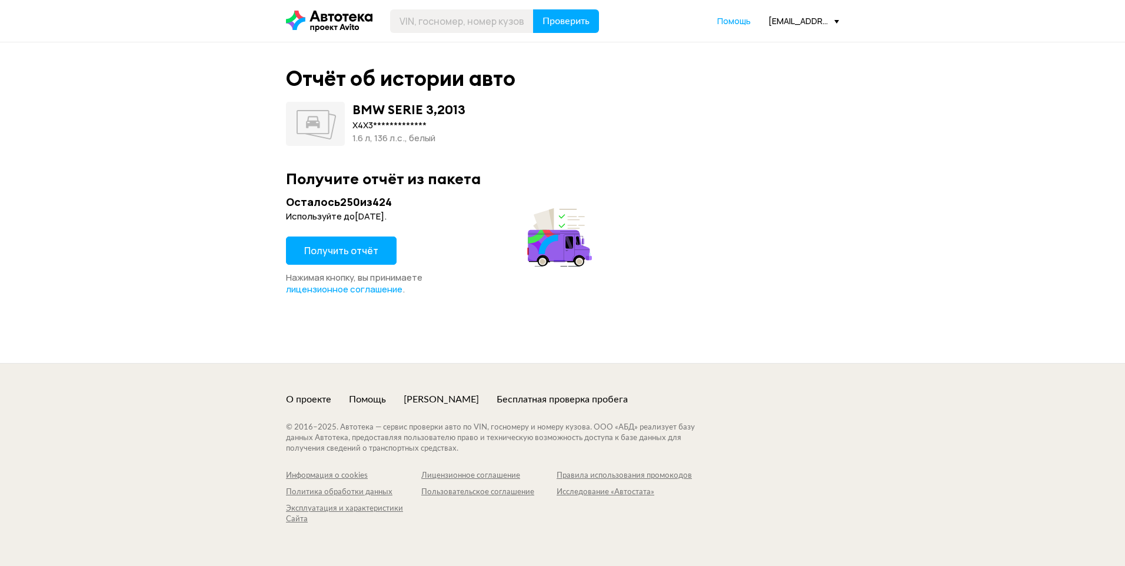
click at [335, 252] on span "Получить отчёт" at bounding box center [341, 250] width 74 height 13
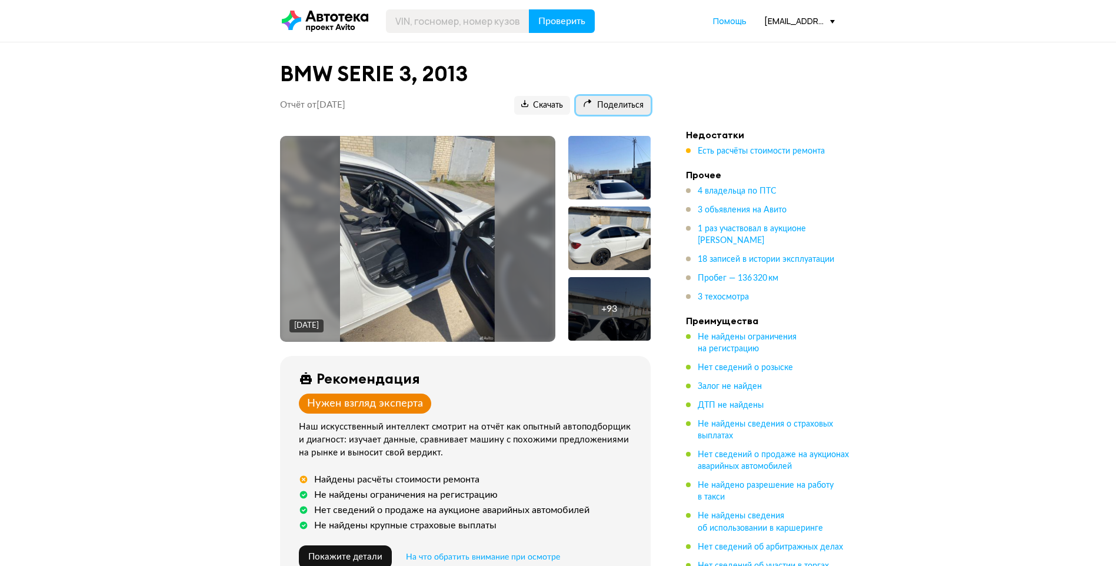
click at [622, 102] on span "Поделиться" at bounding box center [613, 105] width 61 height 11
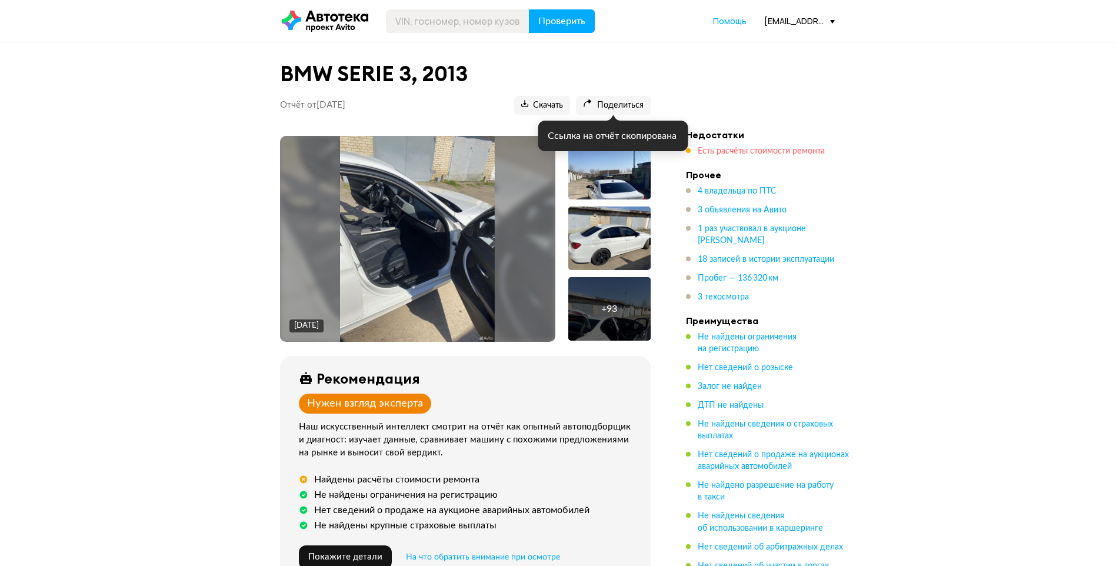
click at [718, 147] on span "Есть расчёты стоимости ремонта" at bounding box center [761, 151] width 127 height 8
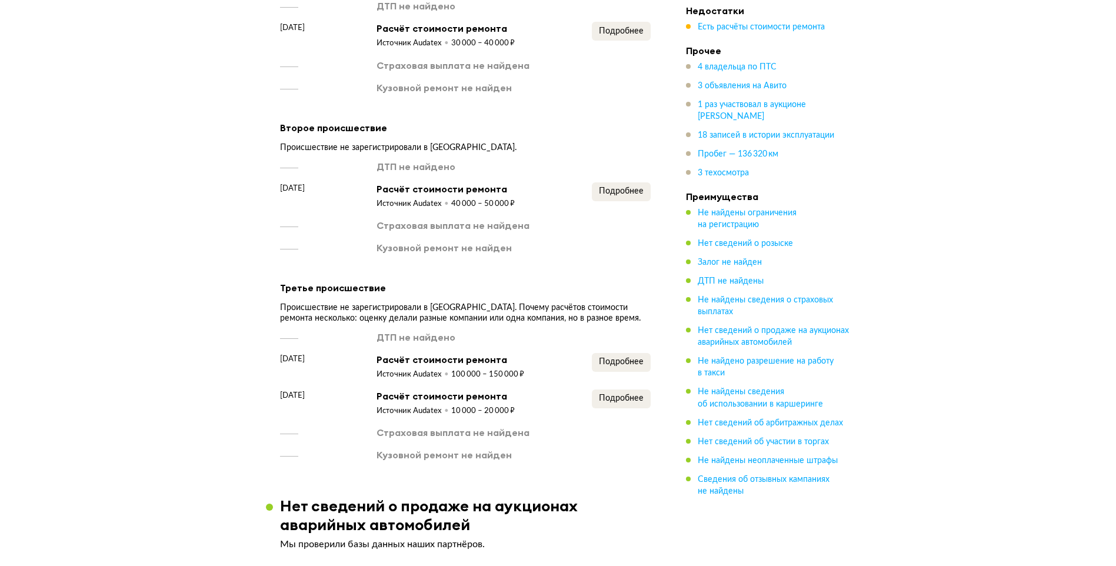
scroll to position [1692, 0]
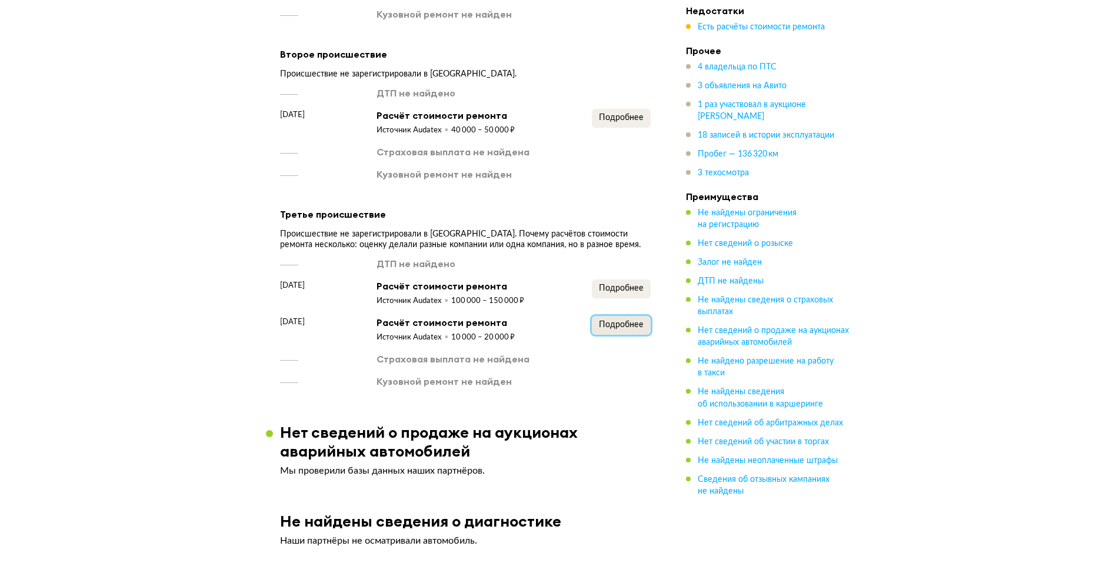
click at [627, 322] on span "Подробнее" at bounding box center [621, 325] width 45 height 8
click at [620, 292] on button "Подробнее" at bounding box center [621, 288] width 59 height 19
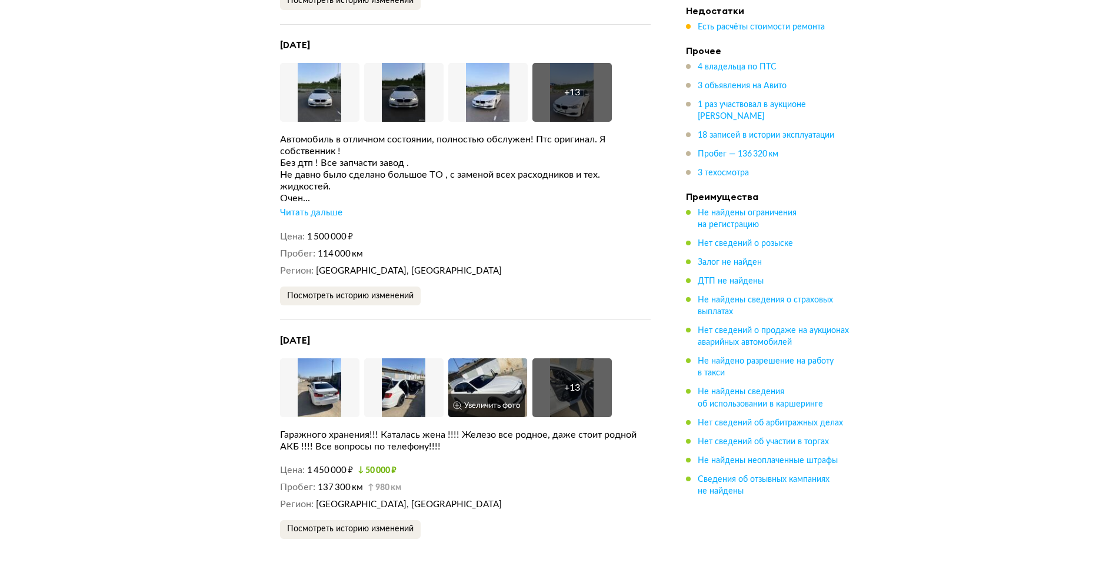
scroll to position [2927, 0]
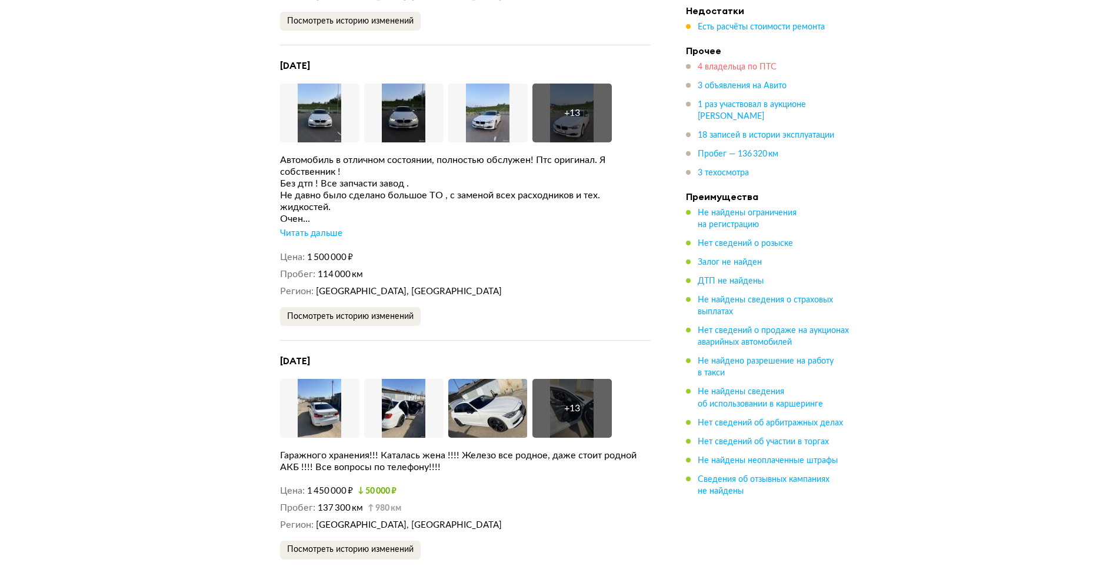
click at [734, 67] on span "4 владельца по ПТС" at bounding box center [737, 67] width 79 height 8
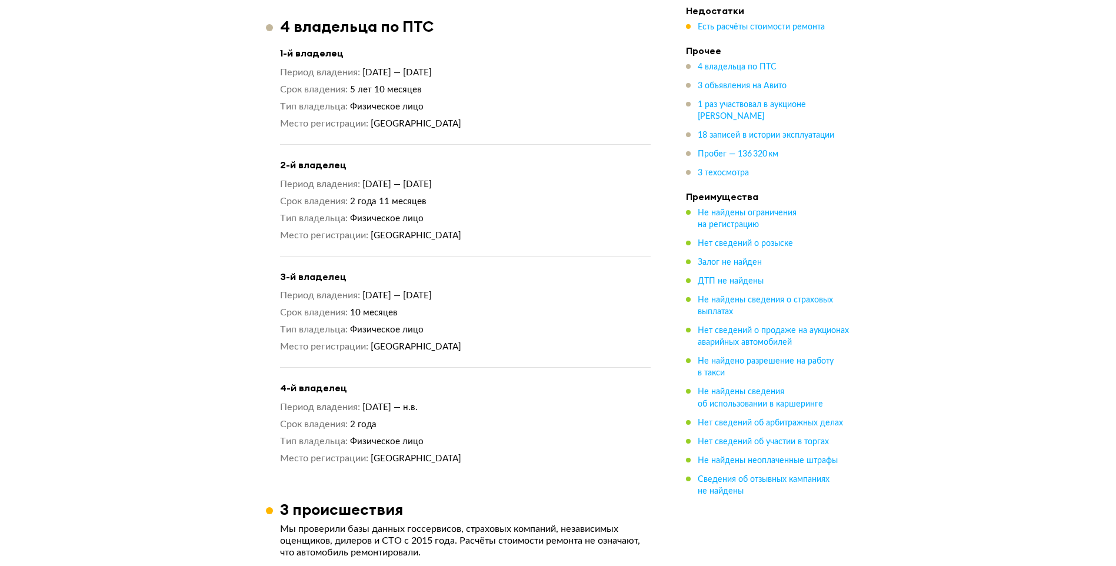
scroll to position [1017, 0]
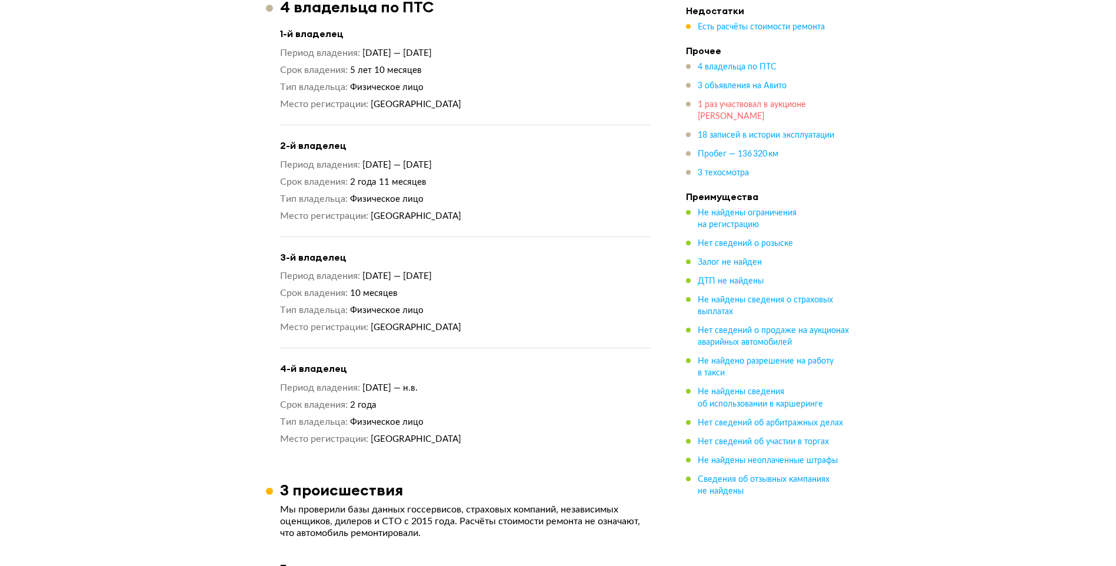
click at [722, 103] on span "1 раз участвовал в аукционе [PERSON_NAME]" at bounding box center [752, 111] width 108 height 20
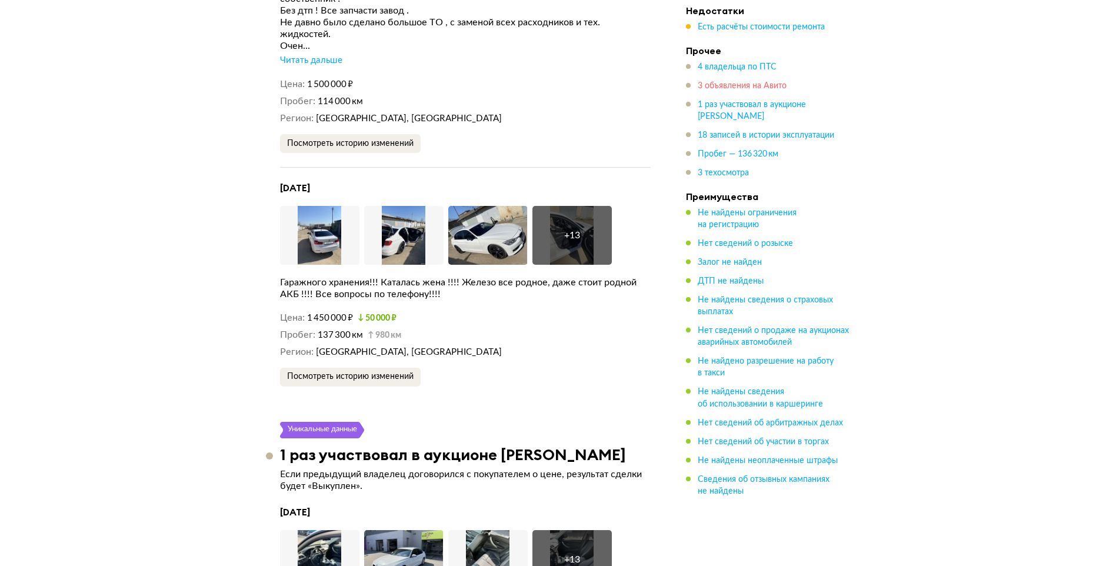
scroll to position [3446, 0]
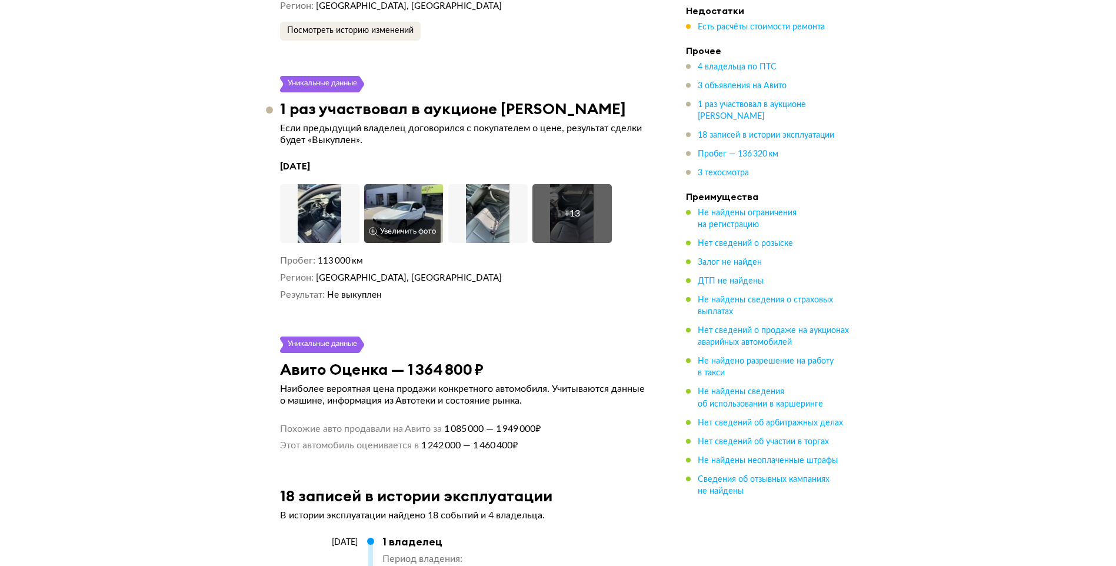
click at [405, 184] on img at bounding box center [403, 213] width 79 height 59
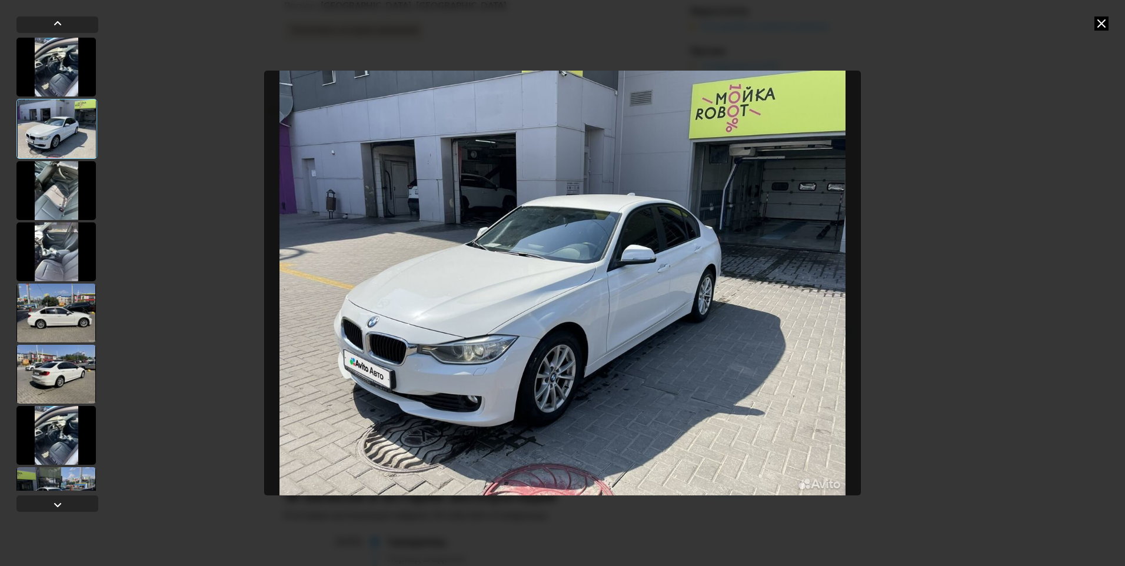
click at [72, 248] on div at bounding box center [55, 251] width 79 height 59
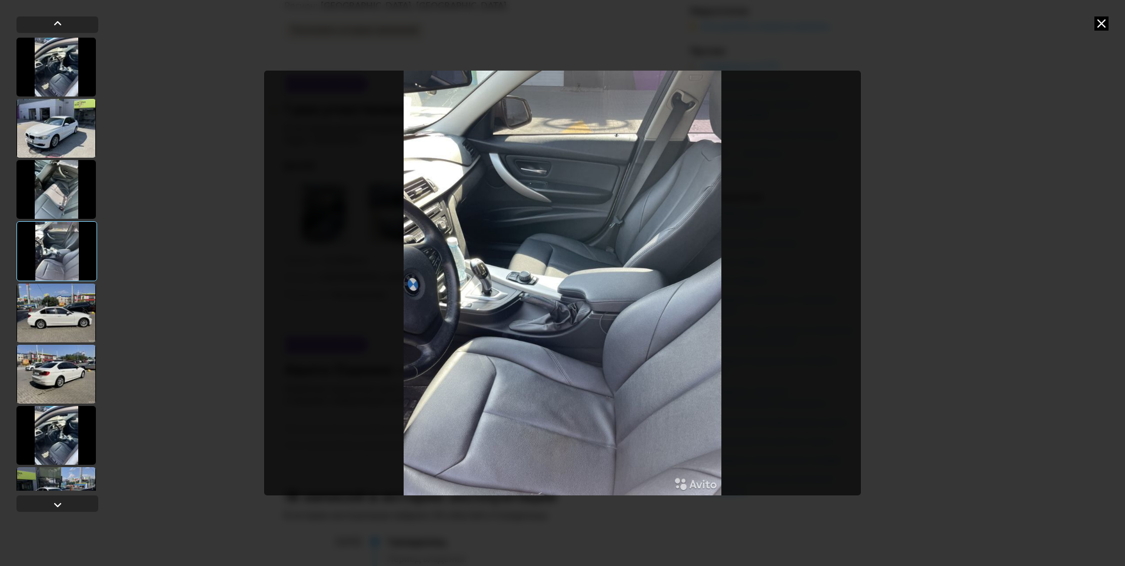
click at [53, 201] on div at bounding box center [55, 189] width 79 height 59
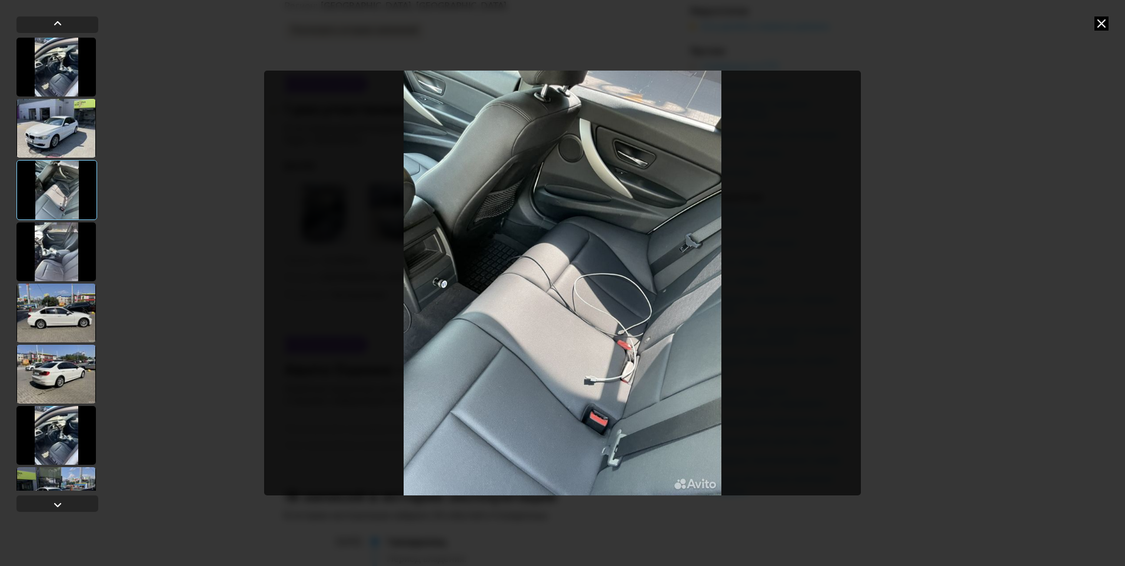
click at [1030, 159] on div at bounding box center [562, 283] width 1125 height 566
click at [1106, 24] on icon at bounding box center [1101, 23] width 14 height 14
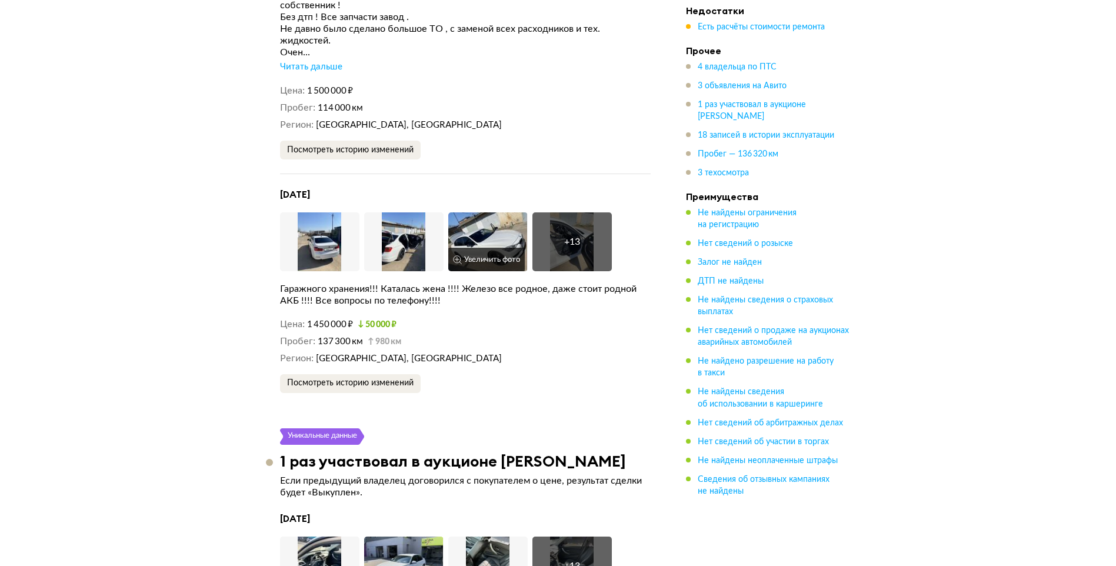
scroll to position [3093, 0]
click at [337, 232] on img at bounding box center [319, 242] width 79 height 59
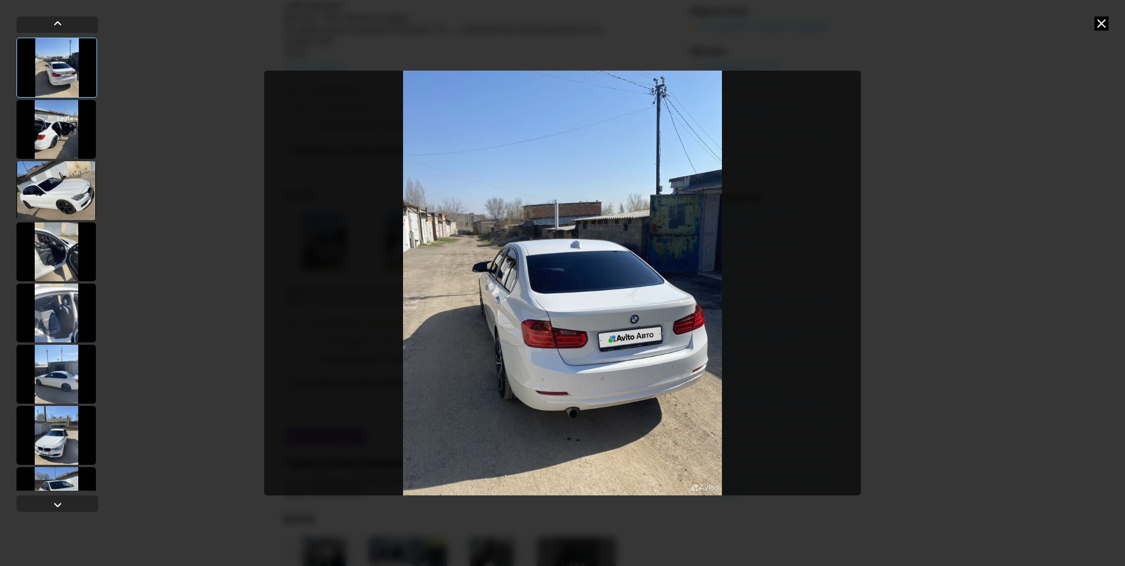
click at [56, 295] on div at bounding box center [55, 313] width 79 height 59
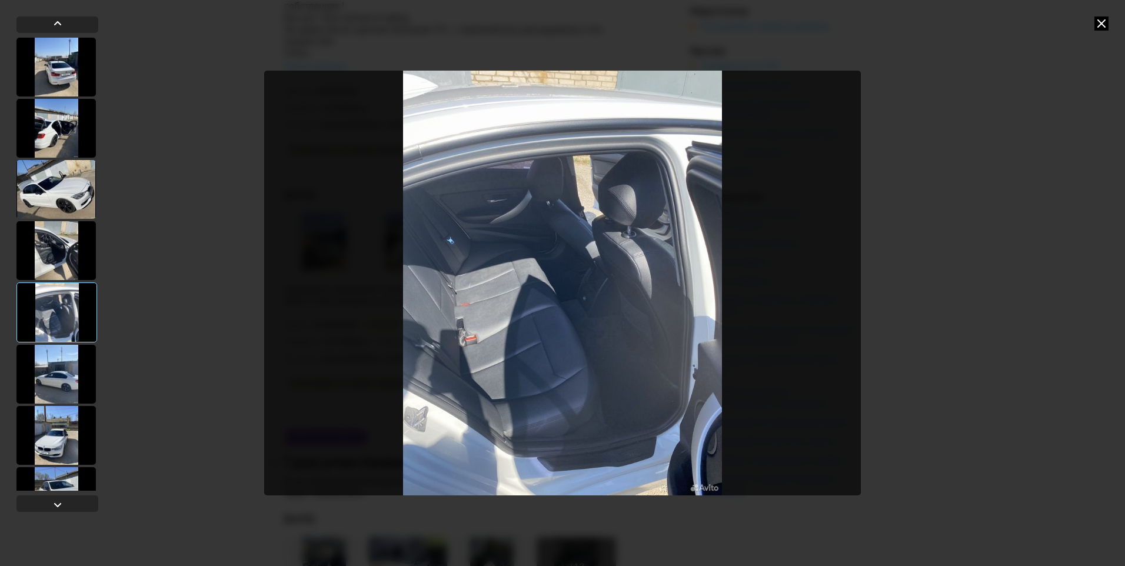
click at [1000, 164] on div at bounding box center [562, 283] width 1125 height 566
click at [1106, 21] on icon at bounding box center [1101, 23] width 14 height 14
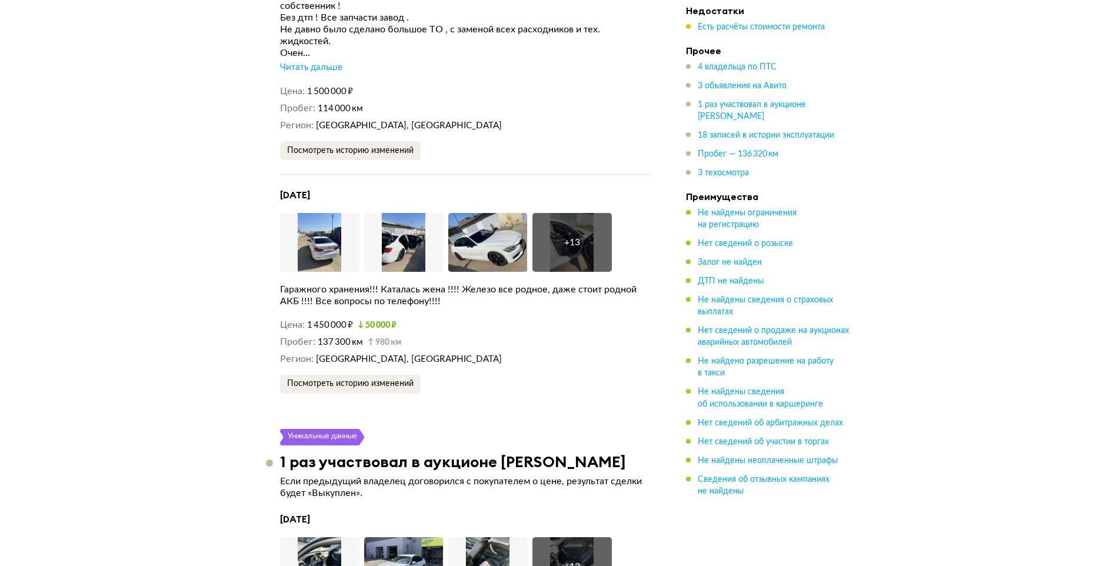
click at [711, 145] on ul "4 владельца по ПТС 3 объявления на Авито 1 раз участвовал в аукционе Авито Авто…" at bounding box center [768, 120] width 165 height 118
click at [712, 151] on span "Пробег — 136 320 км" at bounding box center [738, 154] width 81 height 8
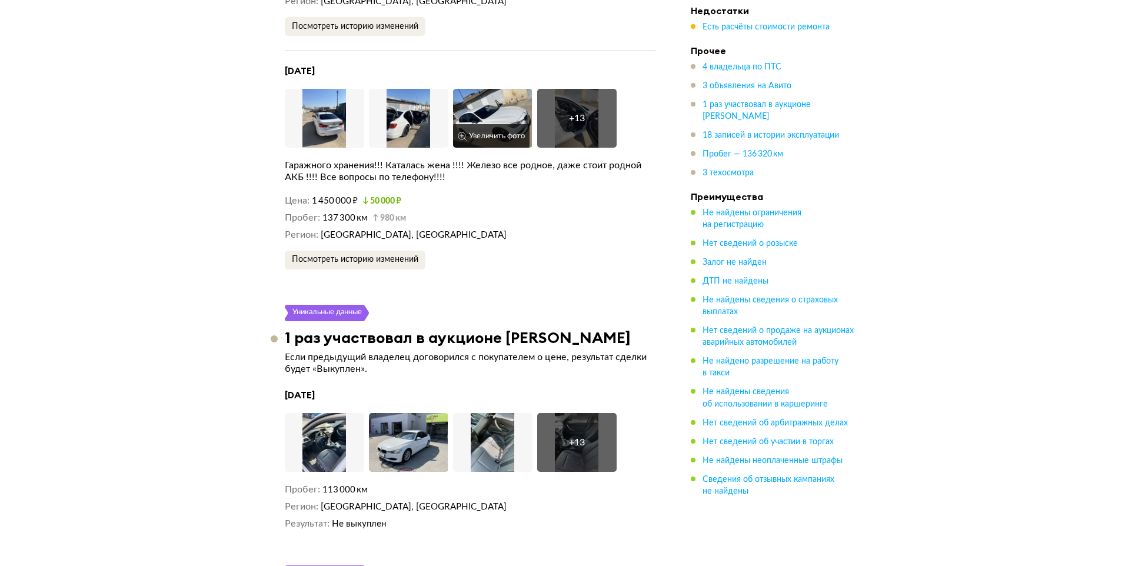
scroll to position [3248, 0]
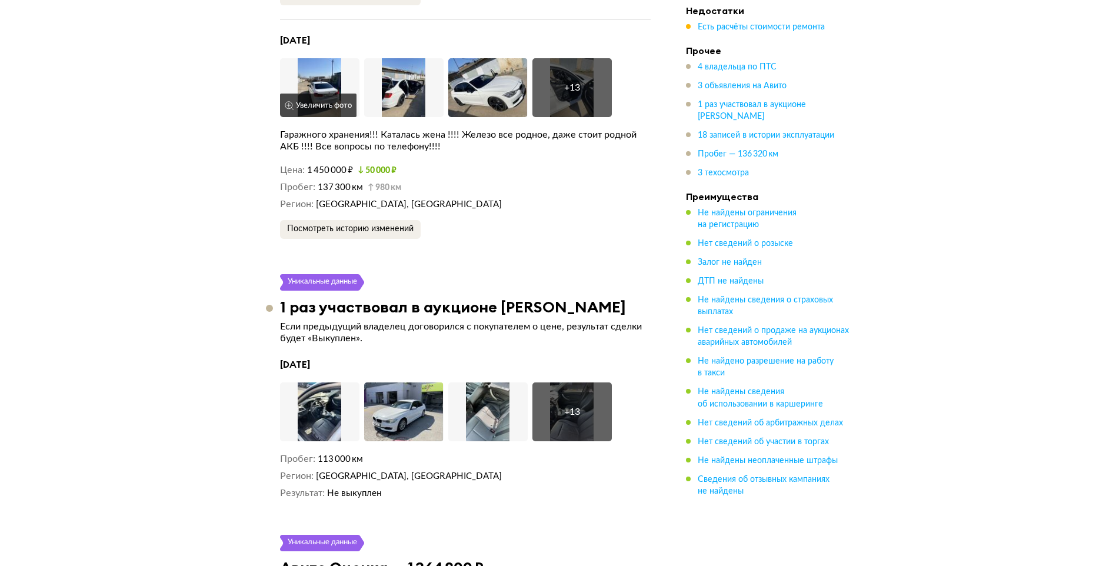
click at [338, 61] on img at bounding box center [319, 87] width 79 height 59
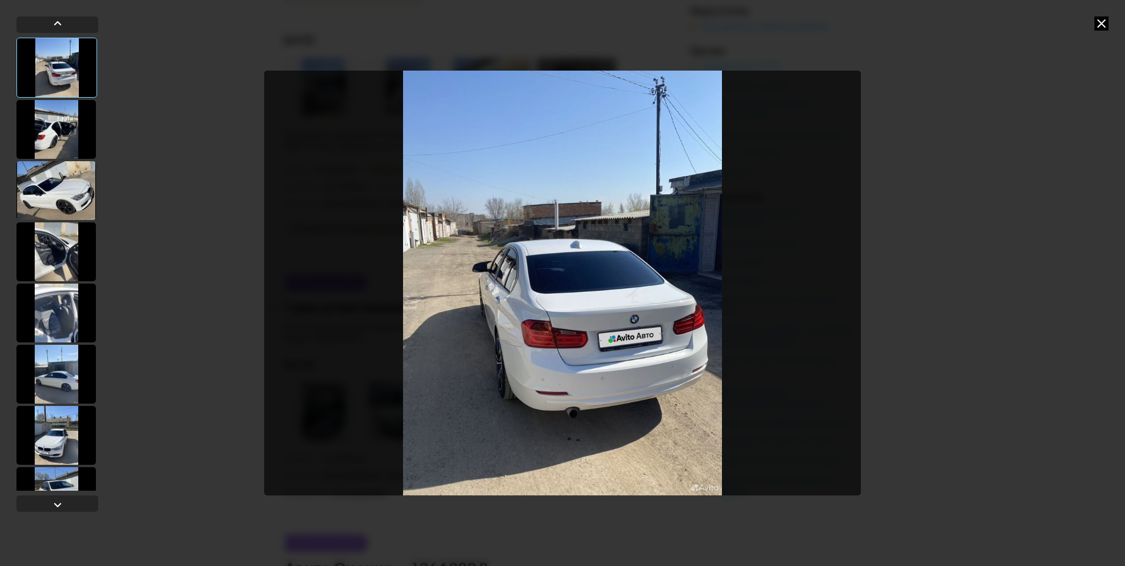
click at [0, 254] on html "Проверить Помощь [EMAIL_ADDRESS][DOMAIN_NAME] Помощь Отчёты [EMAIL_ADDRESS][DOM…" at bounding box center [562, 372] width 1125 height 7241
click at [28, 239] on div at bounding box center [55, 251] width 79 height 59
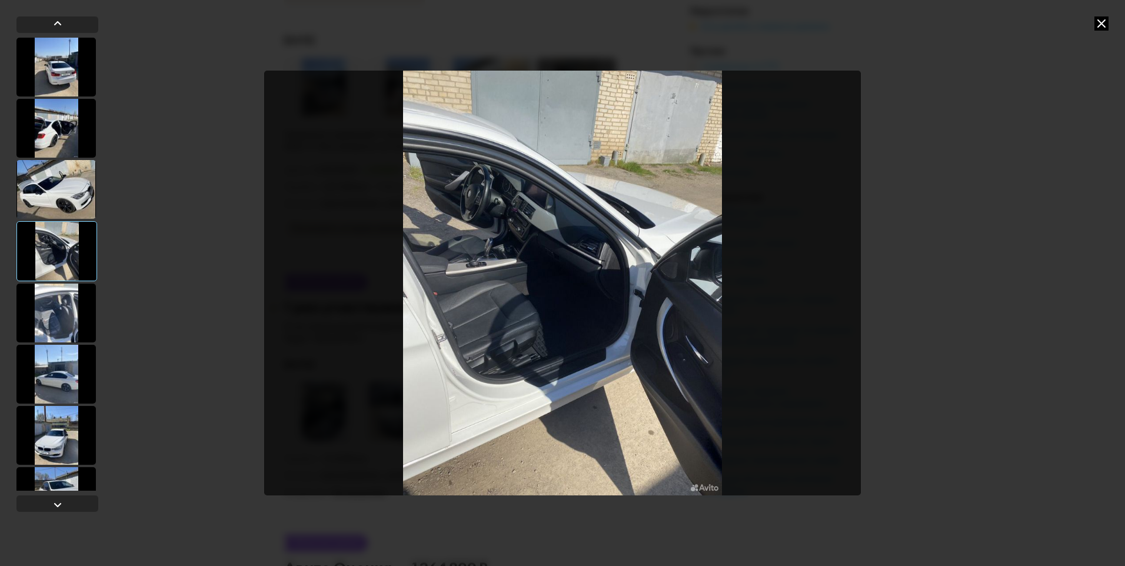
click at [49, 305] on div at bounding box center [55, 313] width 79 height 59
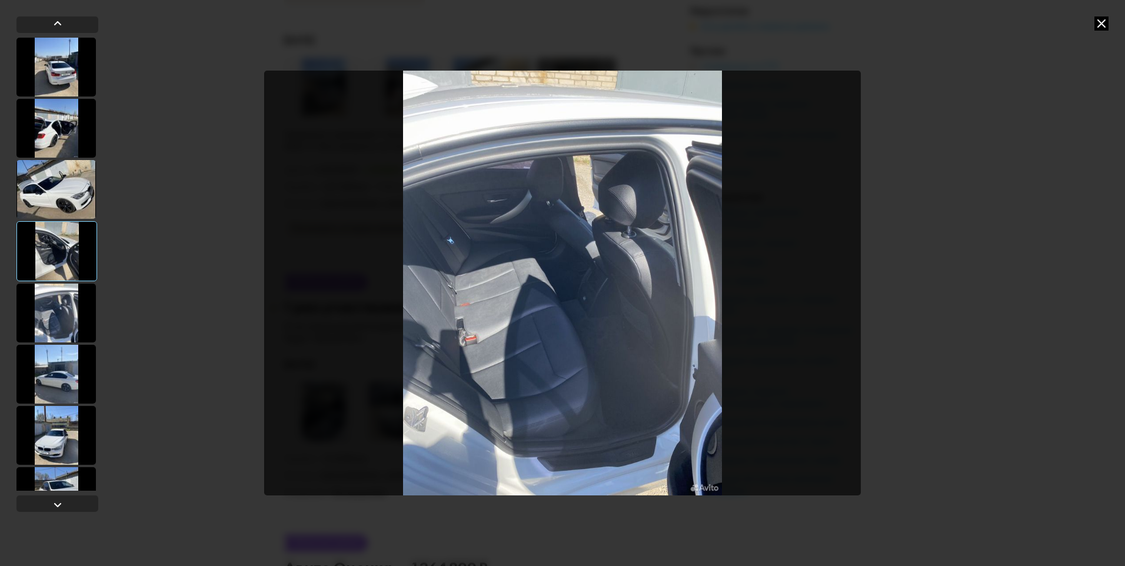
click at [59, 355] on div at bounding box center [55, 374] width 79 height 59
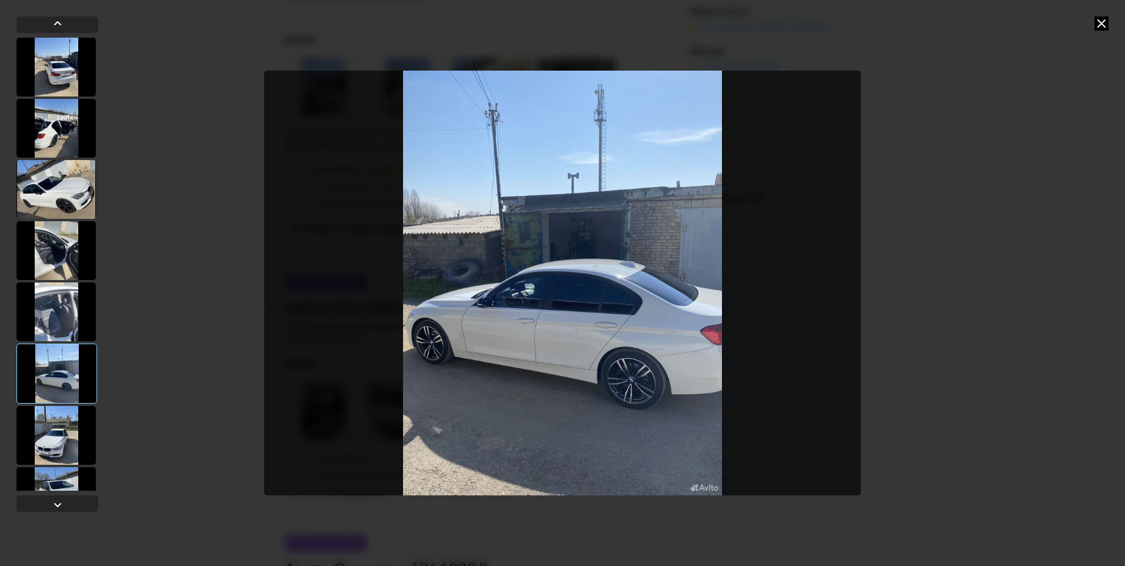
click at [60, 404] on div at bounding box center [57, 264] width 82 height 453
click at [71, 435] on div at bounding box center [55, 435] width 79 height 59
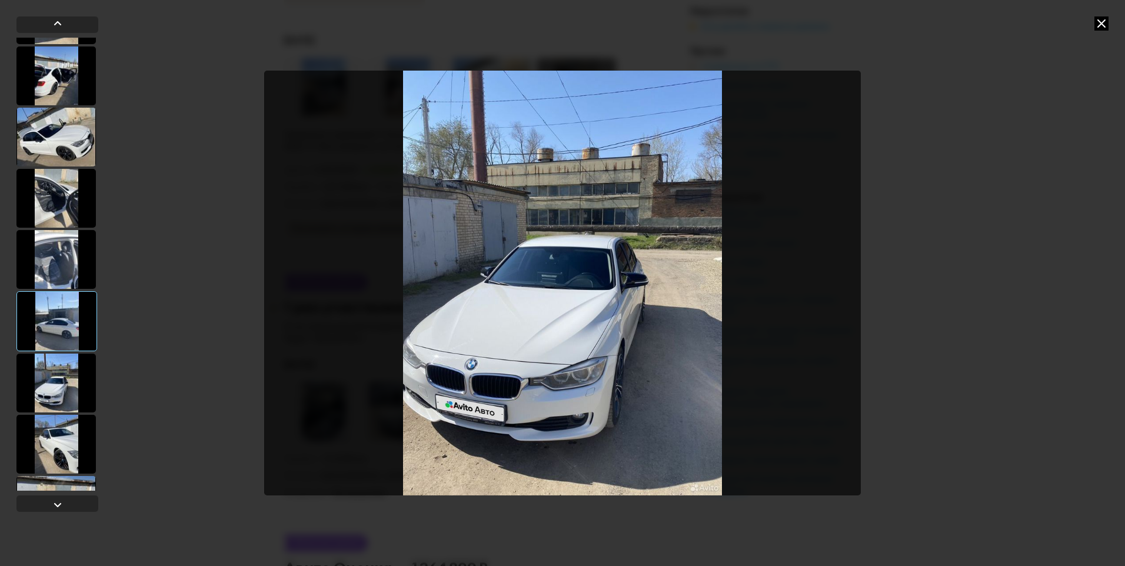
scroll to position [118, 0]
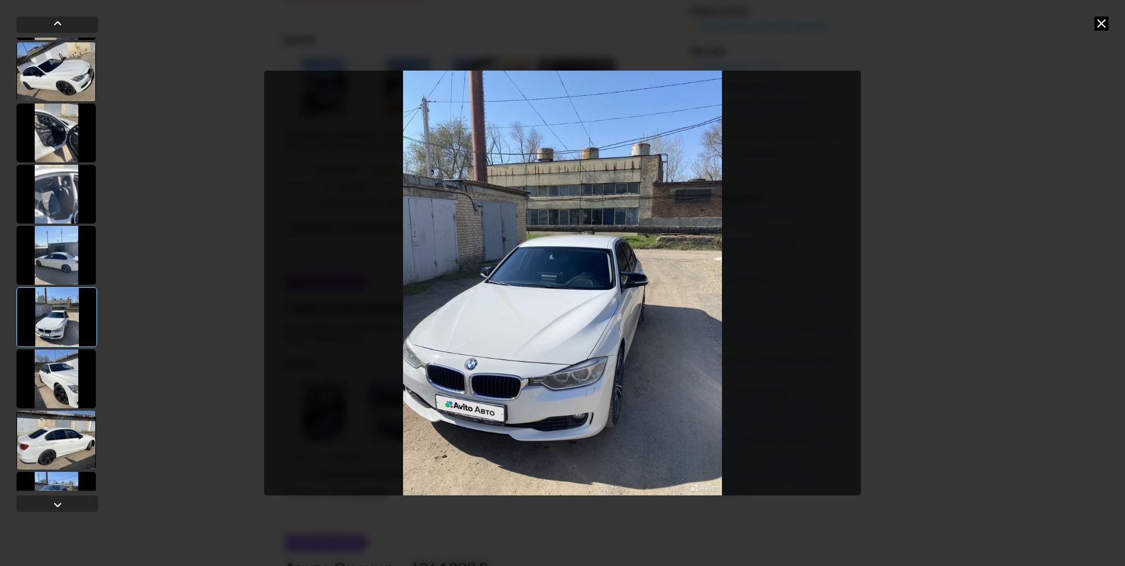
click at [72, 416] on div at bounding box center [55, 440] width 79 height 59
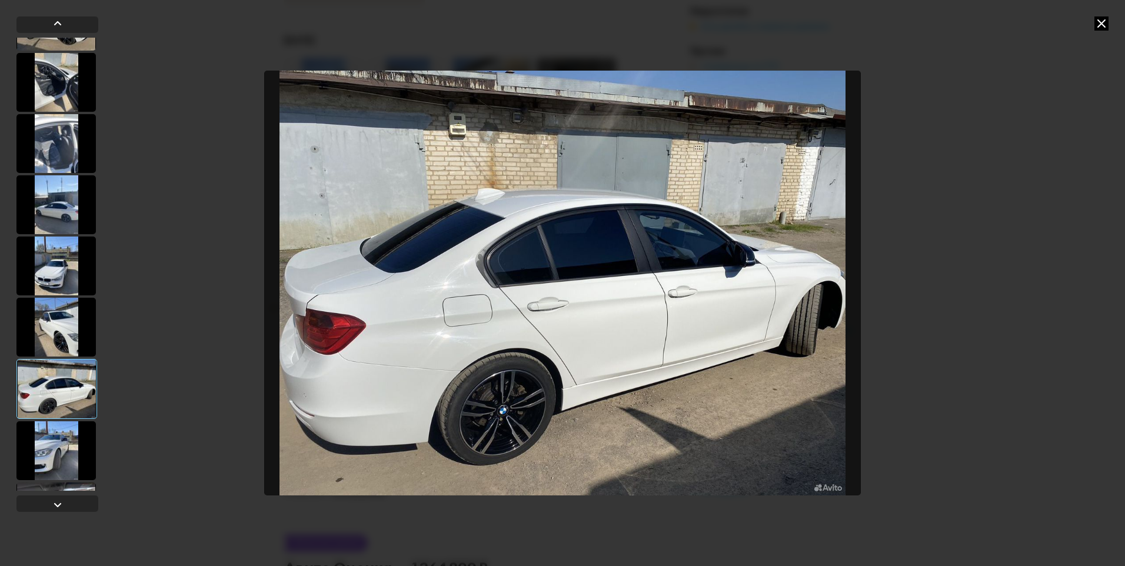
scroll to position [235, 0]
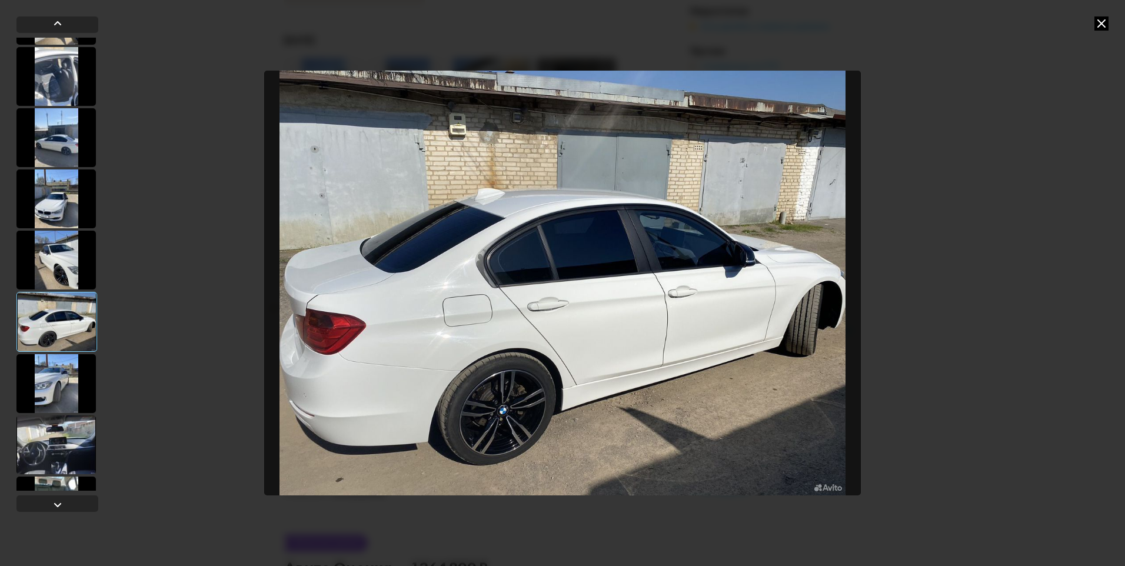
click at [72, 416] on div at bounding box center [55, 444] width 79 height 59
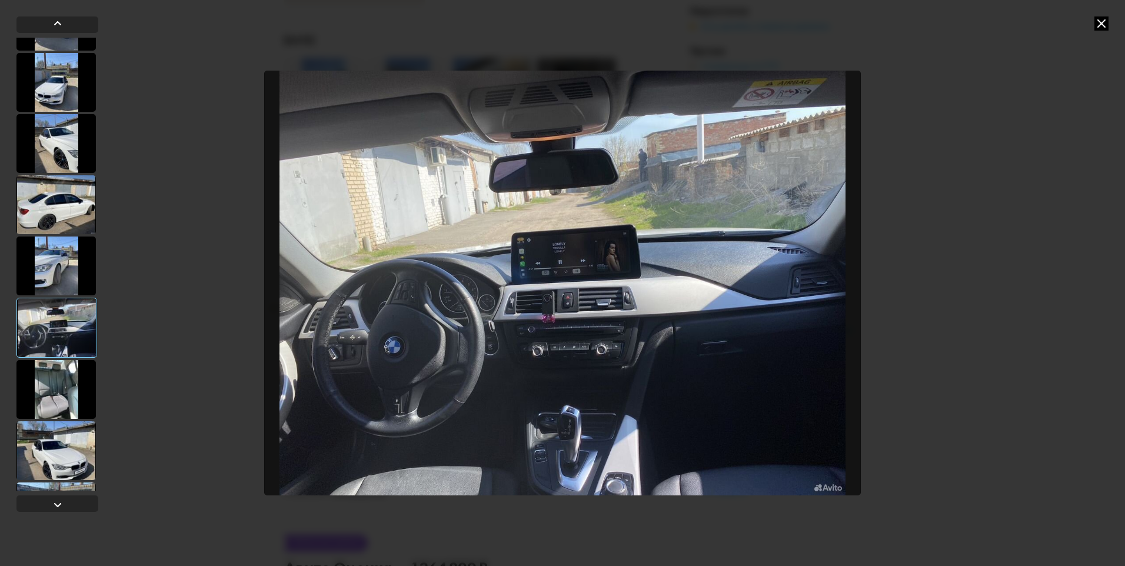
scroll to position [353, 0]
click at [70, 432] on div at bounding box center [55, 449] width 79 height 59
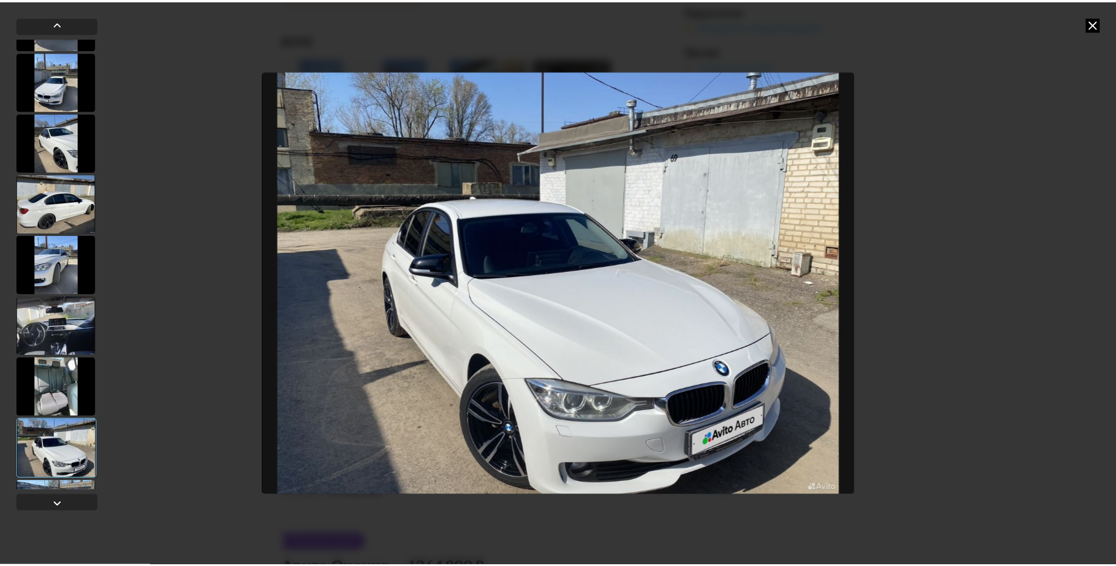
scroll to position [527, 0]
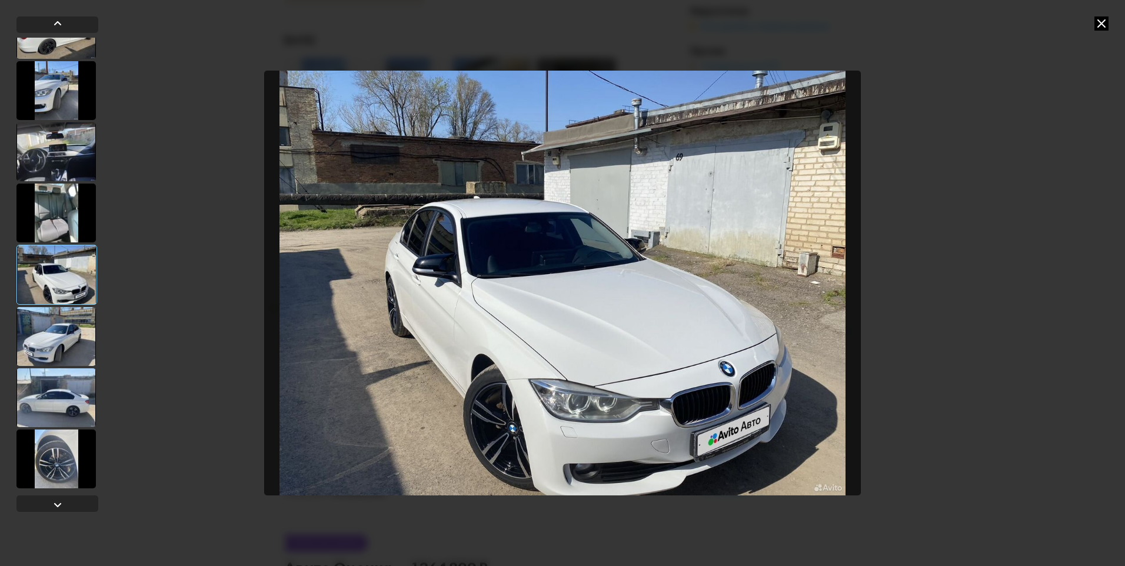
click at [68, 428] on div at bounding box center [57, 264] width 82 height 453
click at [70, 447] on div at bounding box center [55, 459] width 79 height 59
